Goal: Transaction & Acquisition: Purchase product/service

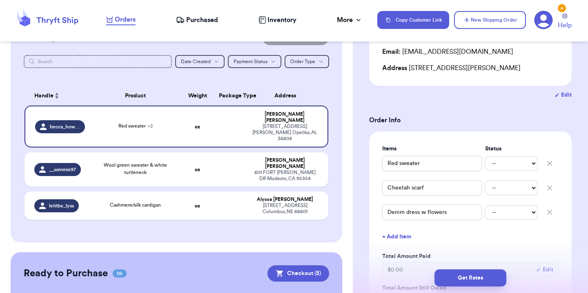
scroll to position [88, 0]
click at [206, 191] on td "oz" at bounding box center [197, 205] width 33 height 28
type input "Cashmere/silk cardigan"
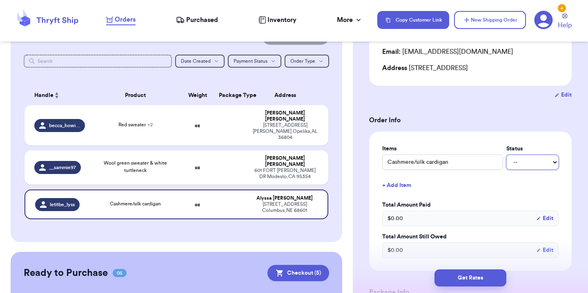
select select "paid"
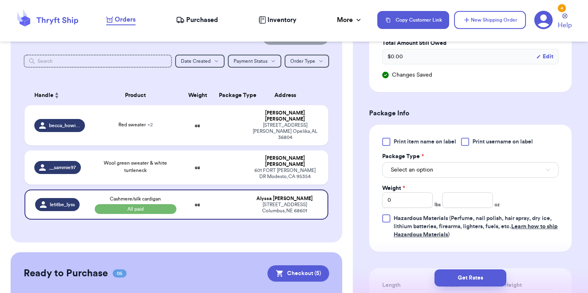
scroll to position [305, 0]
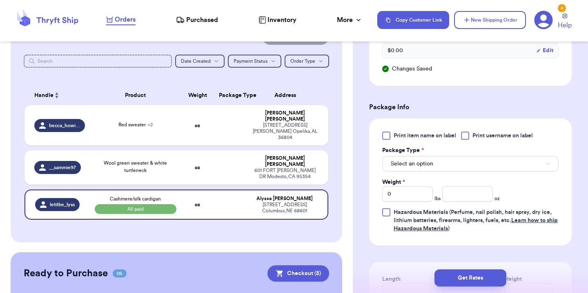
click at [514, 166] on button "Select an option" at bounding box center [470, 164] width 176 height 16
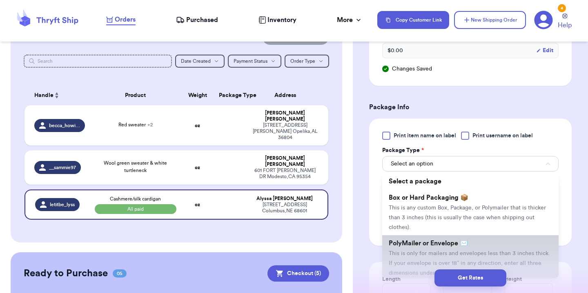
click at [424, 244] on span "PolyMailer or Envelope ✉️" at bounding box center [428, 243] width 79 height 7
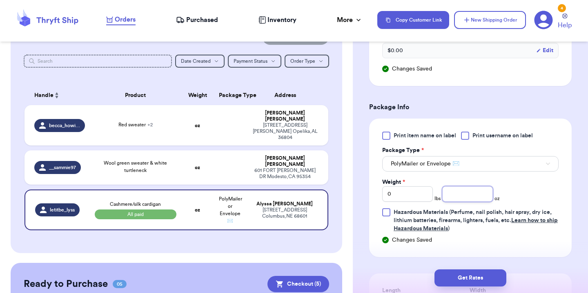
click at [464, 196] on input "number" at bounding box center [467, 195] width 51 height 16
type input "15"
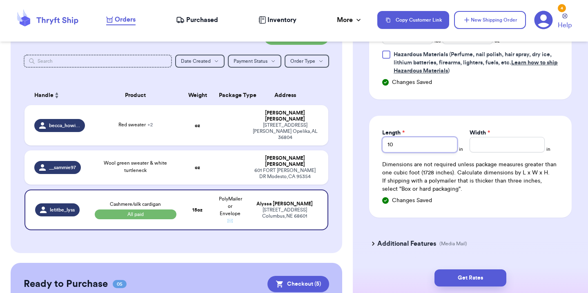
type input "10"
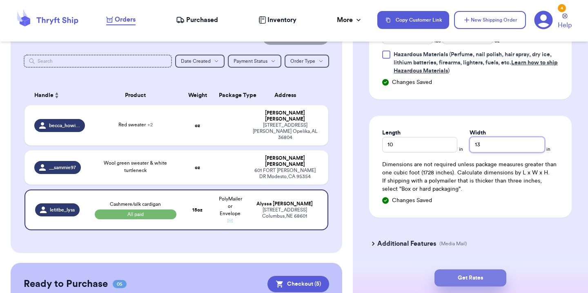
type input "13"
click at [484, 278] on button "Get Rates" at bounding box center [470, 278] width 72 height 17
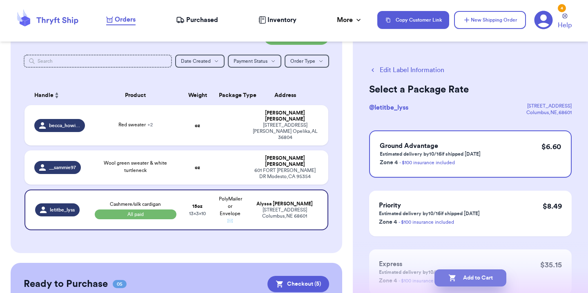
click at [451, 280] on icon "button" at bounding box center [451, 278] width 7 height 7
checkbox input "true"
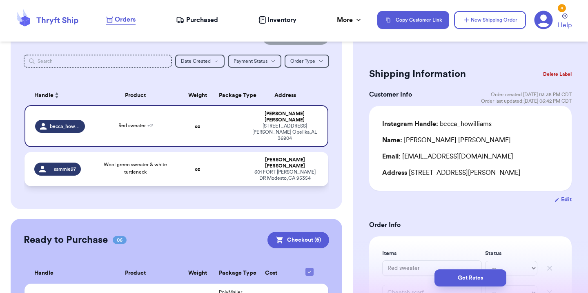
click at [280, 169] on div "[STREET_ADDRESS][PERSON_NAME][PERSON_NAME]" at bounding box center [284, 175] width 67 height 12
type input "Wool green sweater & white turtleneck"
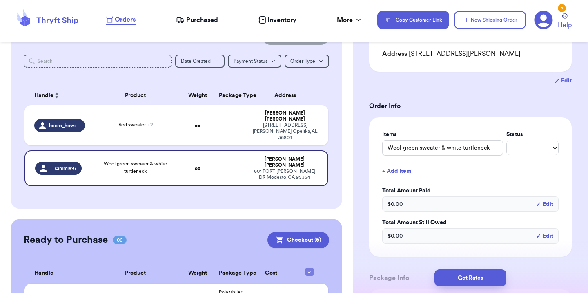
scroll to position [120, 0]
click at [400, 172] on button "+ Add Item" at bounding box center [470, 170] width 183 height 18
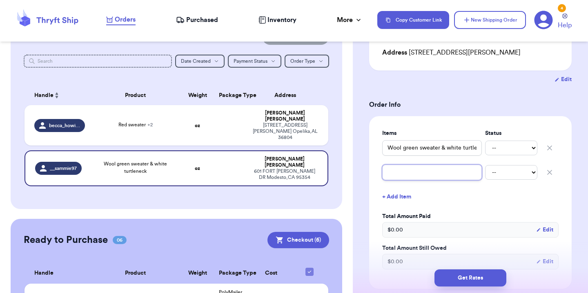
click at [400, 172] on input "text" at bounding box center [432, 173] width 100 height 16
type input "C"
type input "CK"
type input "CK o"
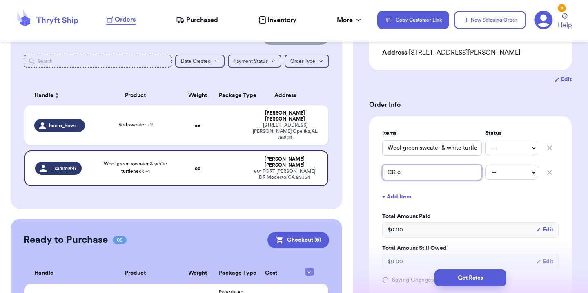
type input "CK ov"
type input "CK ove"
type input "CK over"
type input "CK overl"
type input "CK over"
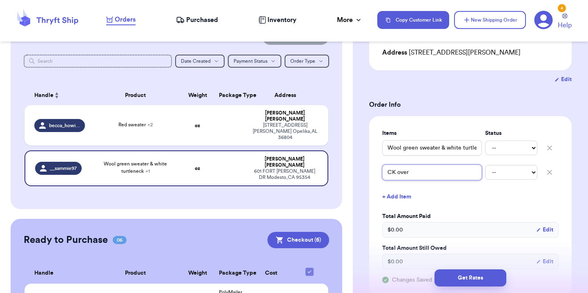
type input "[PERSON_NAME]"
type input "CK overal"
type input "CK overall"
type input "CK overalls"
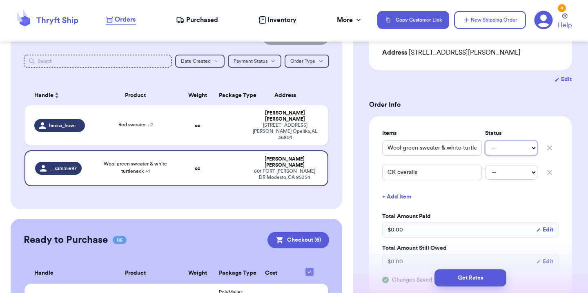
select select "paid"
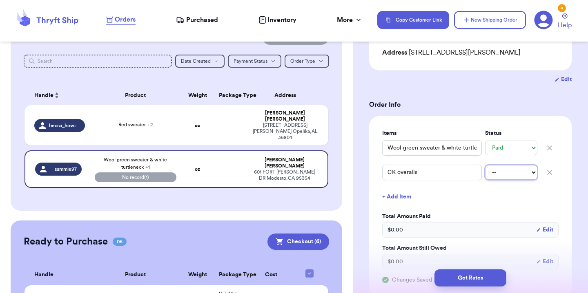
select select "paid"
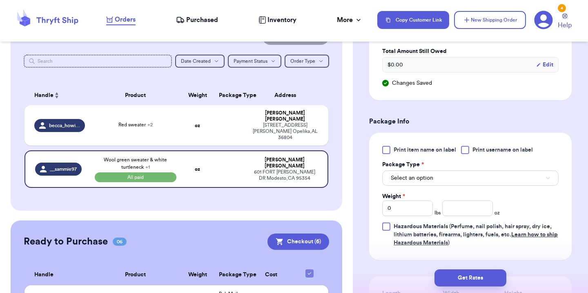
scroll to position [319, 0]
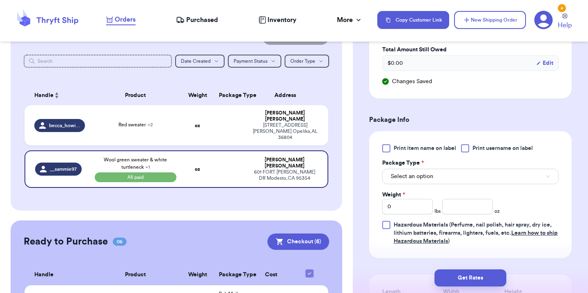
click at [438, 179] on button "Select an option" at bounding box center [470, 177] width 176 height 16
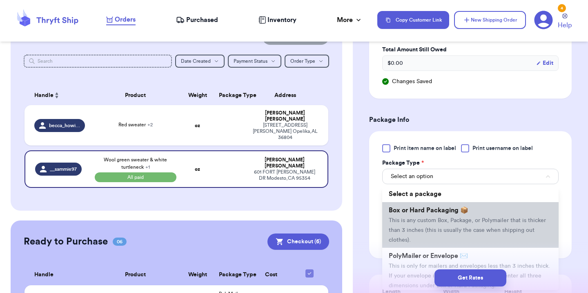
click at [428, 221] on span "This is any custom Box, Package, or Polymailer that is thicker than 3 inches (t…" at bounding box center [467, 230] width 157 height 25
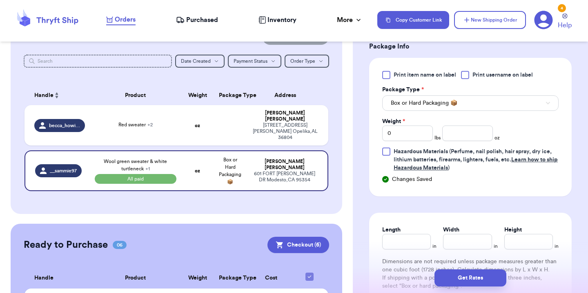
scroll to position [398, 0]
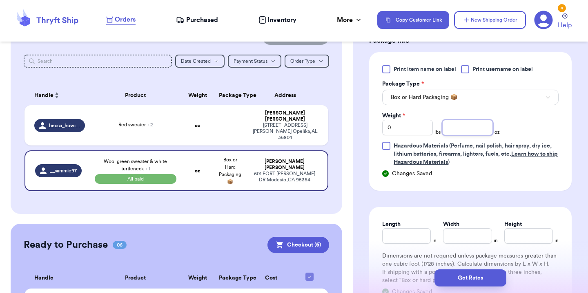
click at [468, 127] on input "number" at bounding box center [467, 128] width 51 height 16
type input "59"
type input "59.5"
click at [398, 239] on input "Length" at bounding box center [406, 237] width 49 height 16
type input "12"
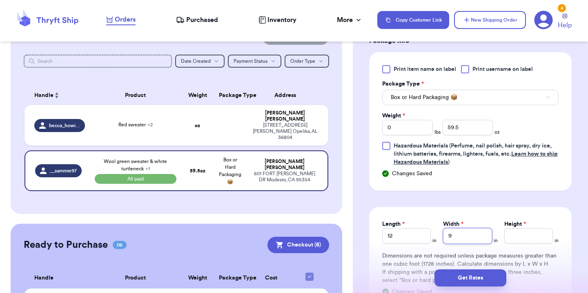
type input "9"
type input "5"
click at [463, 279] on button "Get Rates" at bounding box center [470, 278] width 72 height 17
type input "3"
type input "11.5"
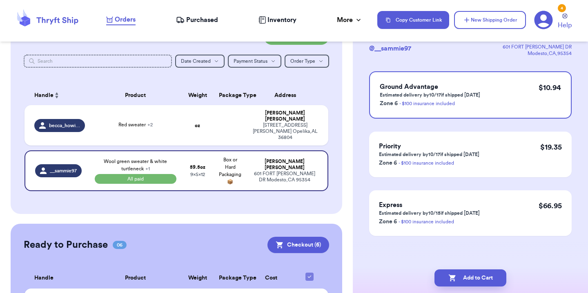
scroll to position [0, 0]
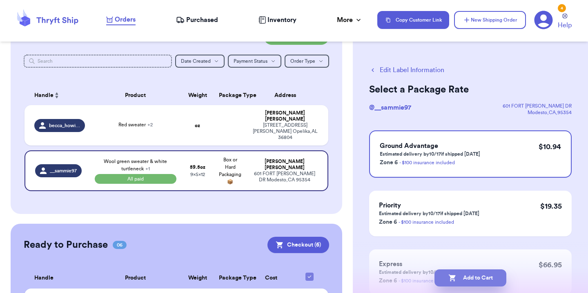
click at [477, 283] on button "Add to Cart" at bounding box center [470, 278] width 72 height 17
checkbox input "true"
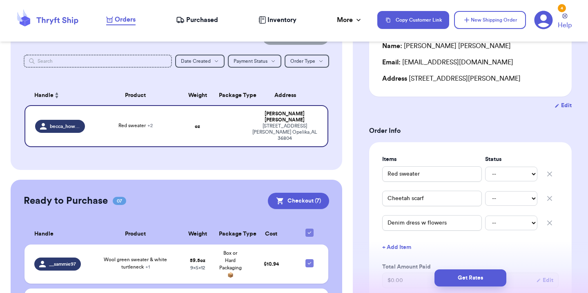
scroll to position [98, 0]
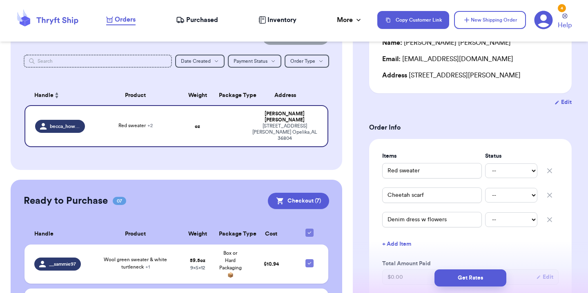
click at [507, 167] on div "Red sweater -- Paid Owes" at bounding box center [470, 171] width 176 height 18
click at [505, 177] on div "Red sweater -- Paid Owes" at bounding box center [470, 171] width 176 height 18
select select "paid"
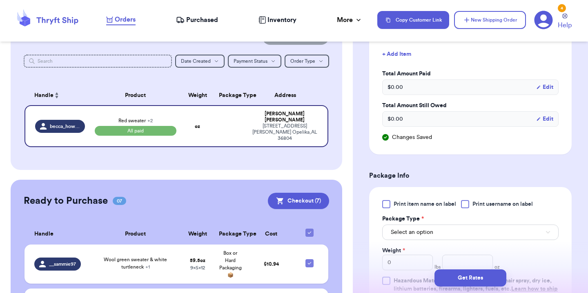
scroll to position [309, 0]
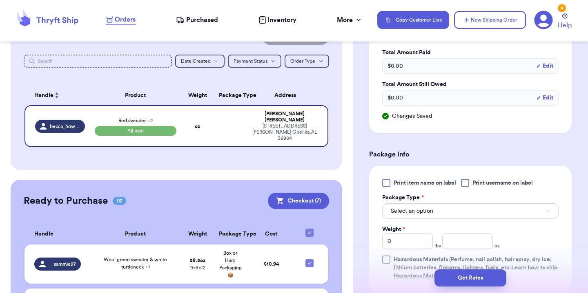
click at [425, 214] on span "Select an option" at bounding box center [412, 211] width 42 height 8
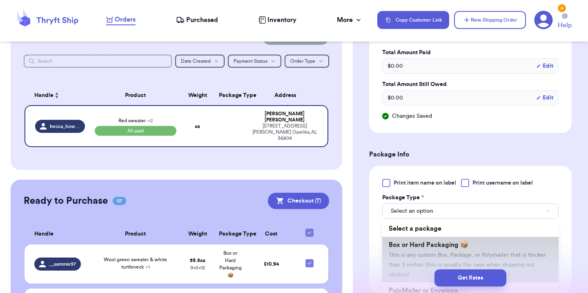
click at [420, 252] on li "Box or Hard Packaging 📦 This is any custom Box, Package, or Polymailer that is …" at bounding box center [470, 260] width 176 height 46
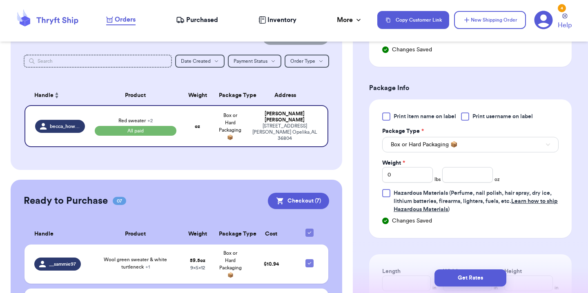
scroll to position [415, 0]
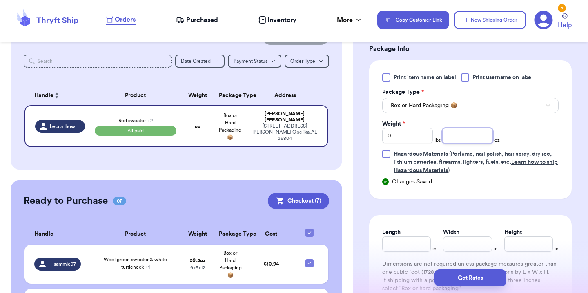
click at [457, 136] on input "number" at bounding box center [467, 136] width 51 height 16
type input "43"
type input "43.6"
type input "11"
type input "8"
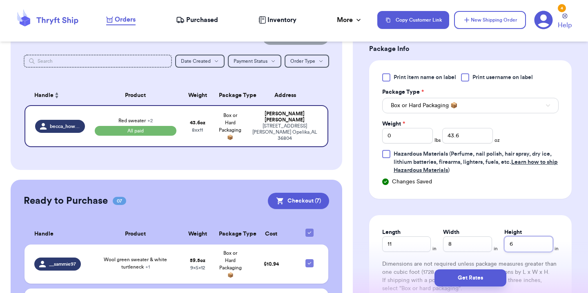
type input "6"
click at [490, 279] on button "Get Rates" at bounding box center [470, 278] width 72 height 17
type input "2"
type input "11.600000000000001"
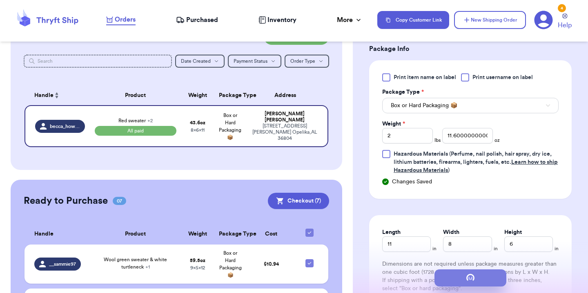
scroll to position [0, 0]
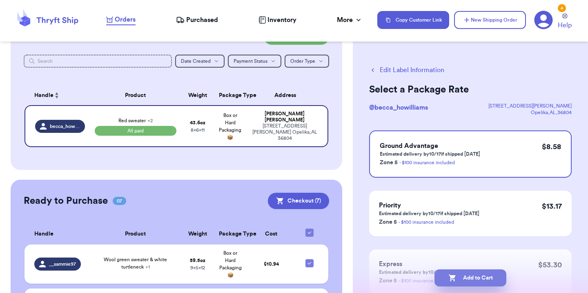
click at [493, 274] on button "Add to Cart" at bounding box center [470, 278] width 72 height 17
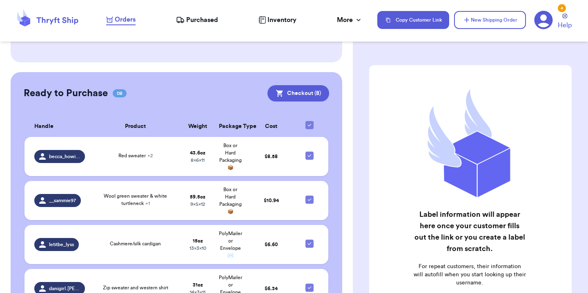
scroll to position [169, 0]
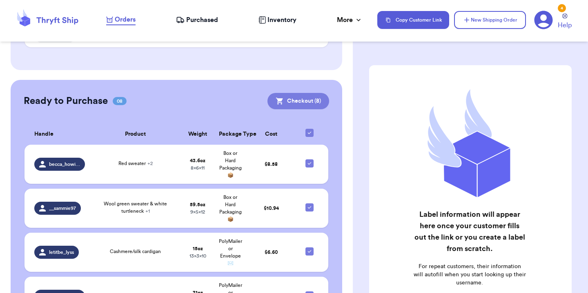
click at [300, 99] on button "Checkout ( 8 )" at bounding box center [298, 101] width 62 height 16
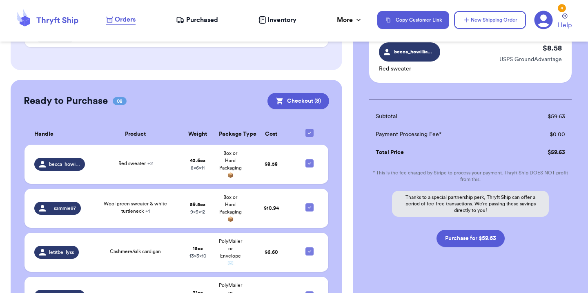
scroll to position [475, 0]
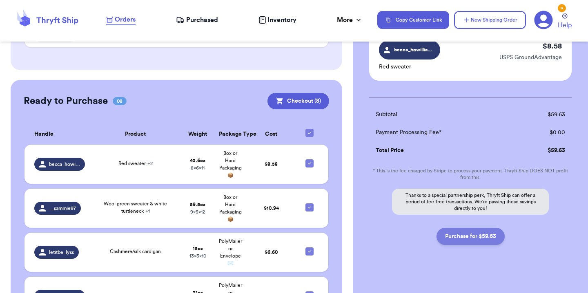
click at [479, 235] on button "Purchase for $59.63" at bounding box center [470, 236] width 68 height 17
checkbox input "false"
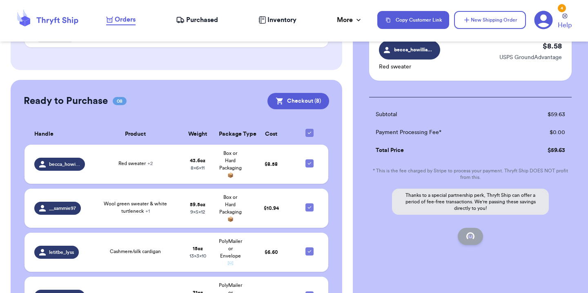
checkbox input "false"
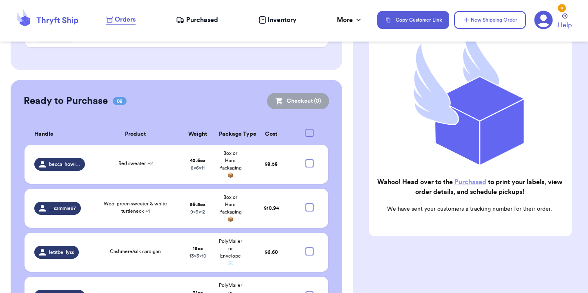
scroll to position [105, 0]
checkbox input "true"
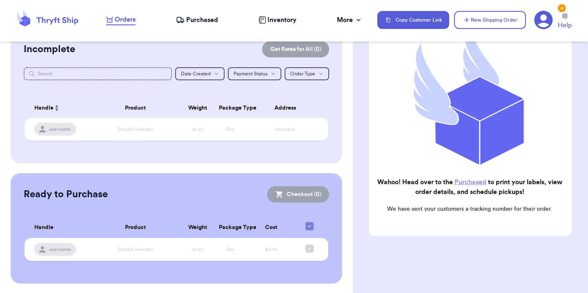
click at [208, 22] on span "Purchased" at bounding box center [202, 20] width 32 height 10
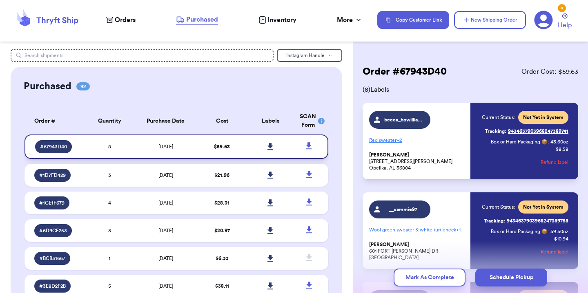
click at [269, 150] on icon at bounding box center [270, 146] width 6 height 7
